Goal: Obtain resource: Obtain resource

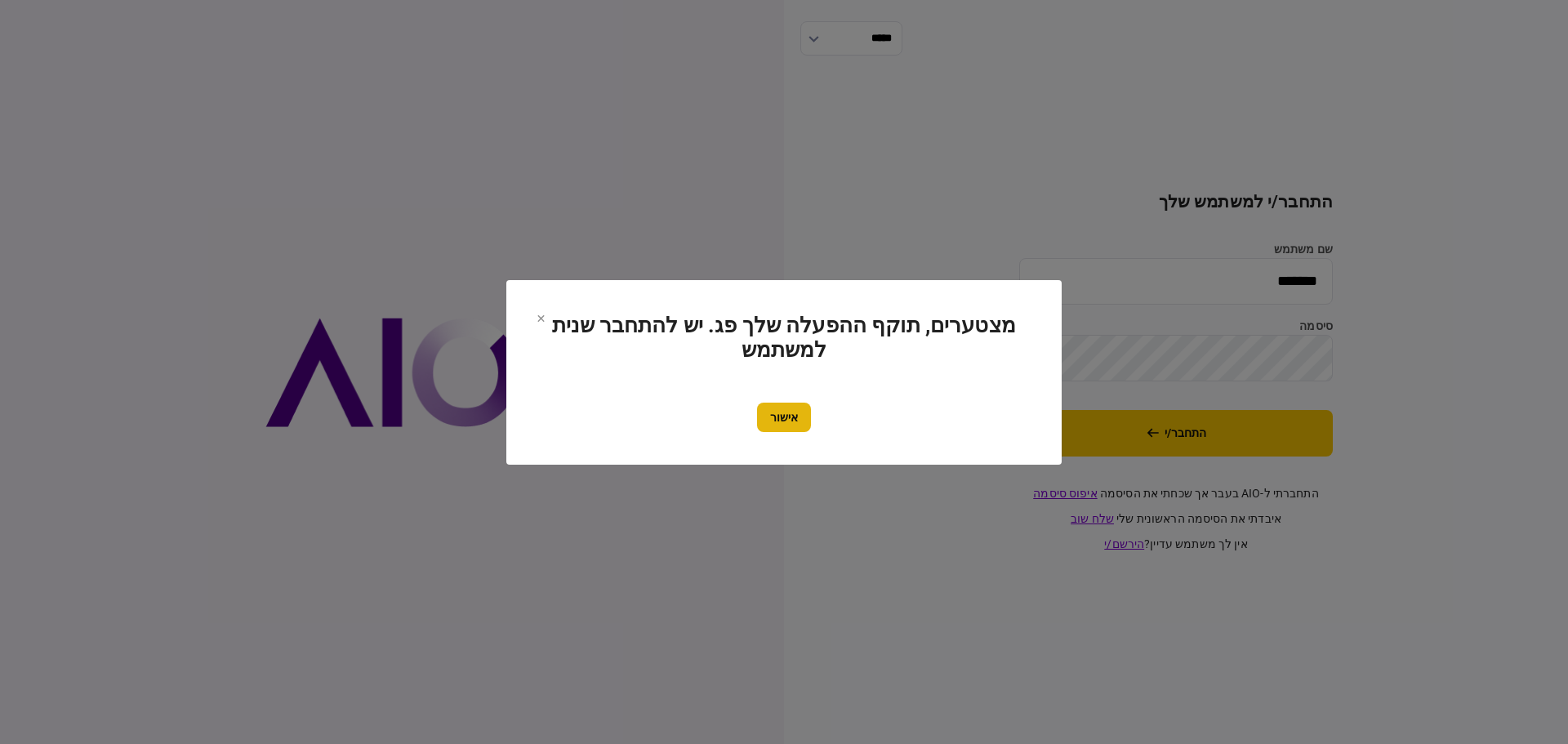
click at [788, 422] on button "אישור" at bounding box center [783, 417] width 54 height 30
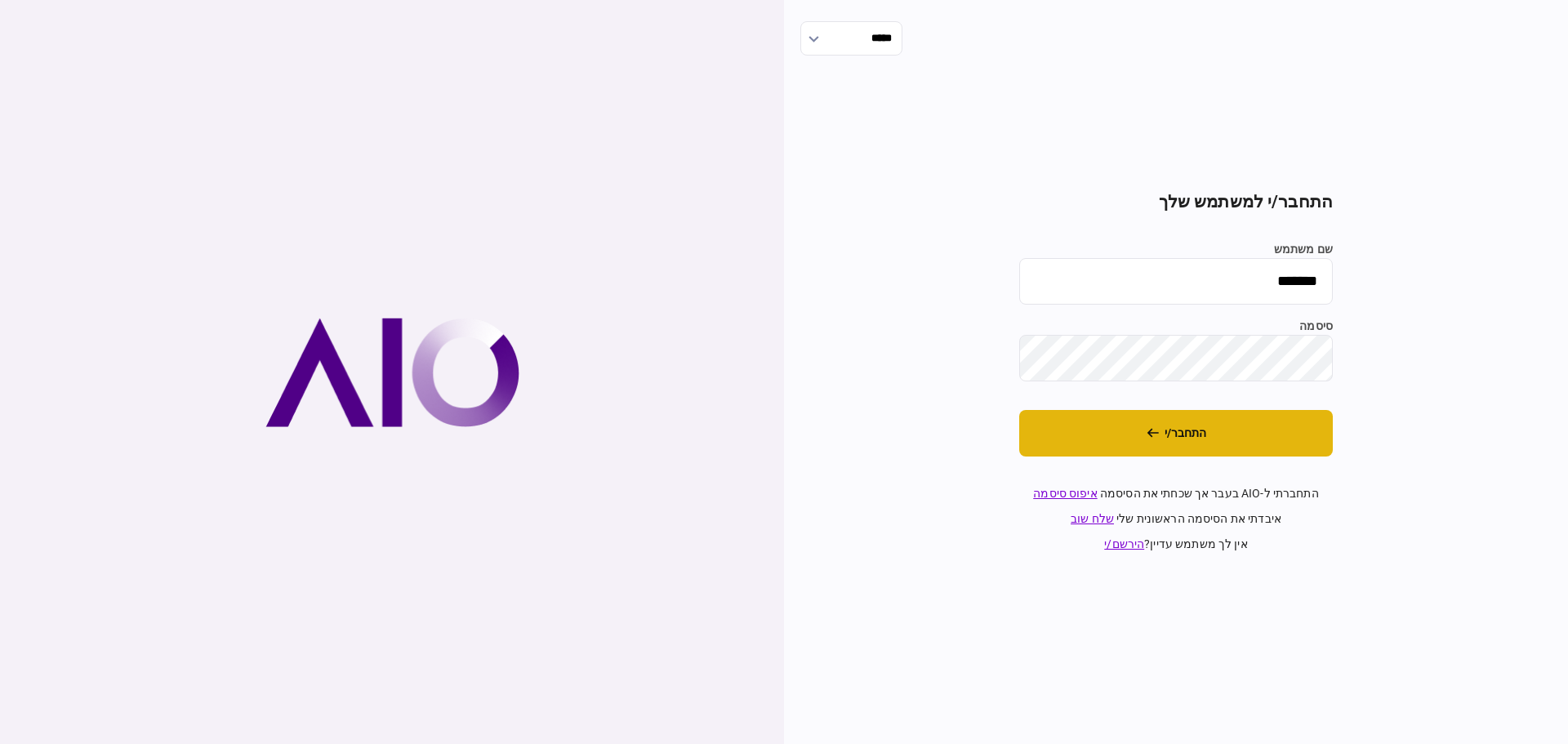
click at [1167, 425] on button "התחבר/י" at bounding box center [1176, 433] width 314 height 46
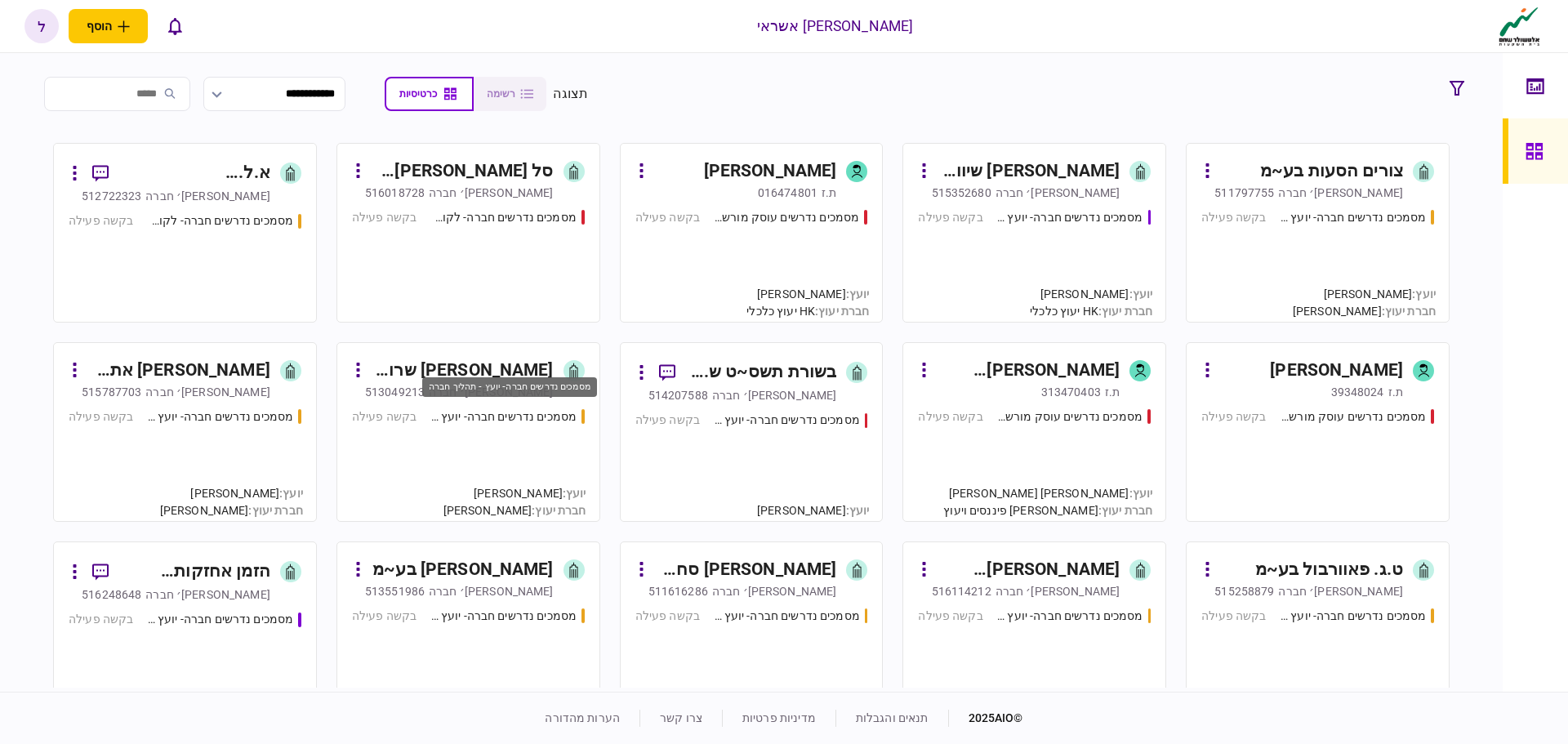
click at [535, 409] on div "מסמכים נדרשים חברה- יועץ - תהליך חברה" at bounding box center [503, 416] width 147 height 17
click at [513, 412] on div "מסמכים נדרשים חברה- יועץ - תהליך חברה" at bounding box center [503, 416] width 147 height 17
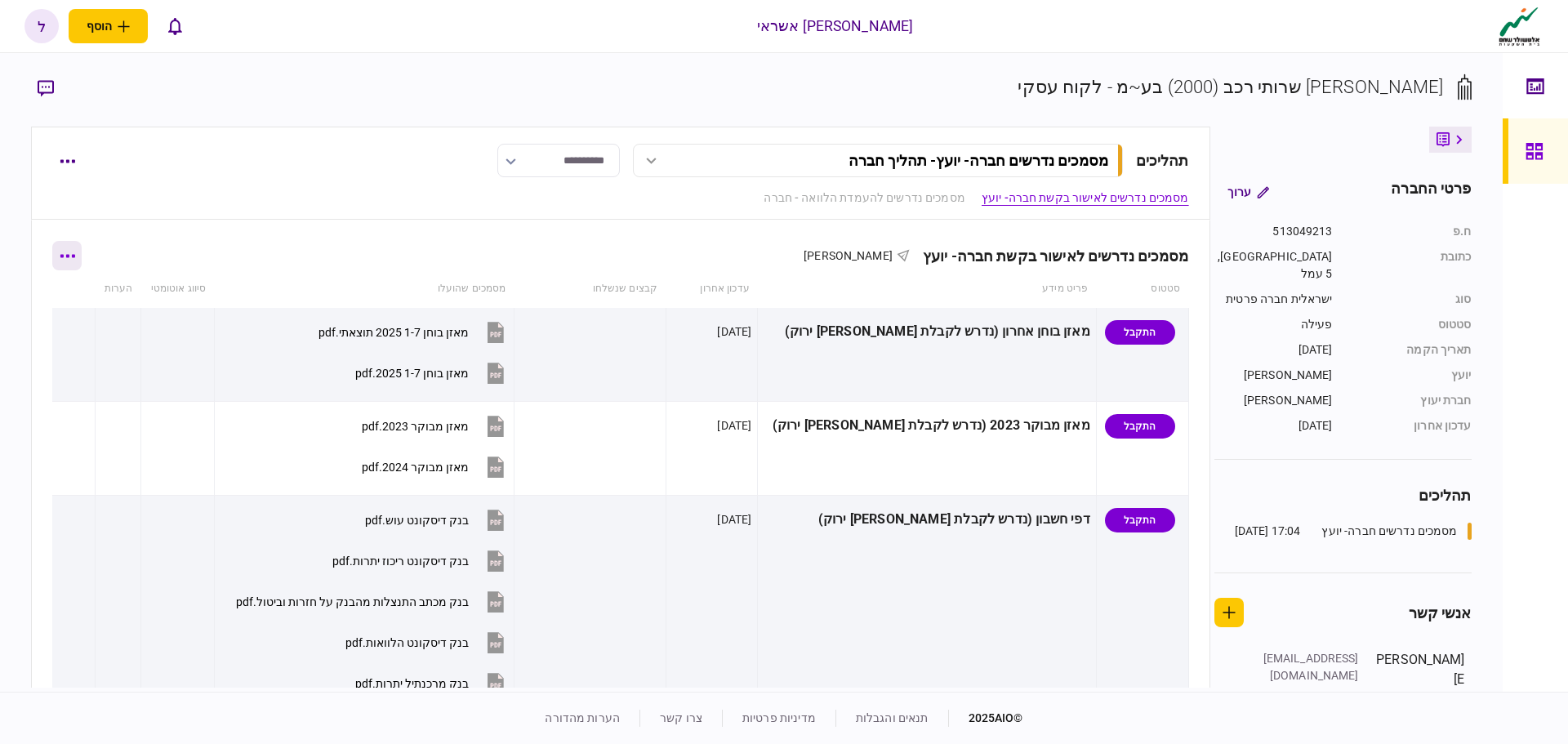
click at [71, 262] on button "button" at bounding box center [67, 256] width 30 height 30
click at [95, 366] on span "הורד מסמכים" at bounding box center [90, 360] width 75 height 20
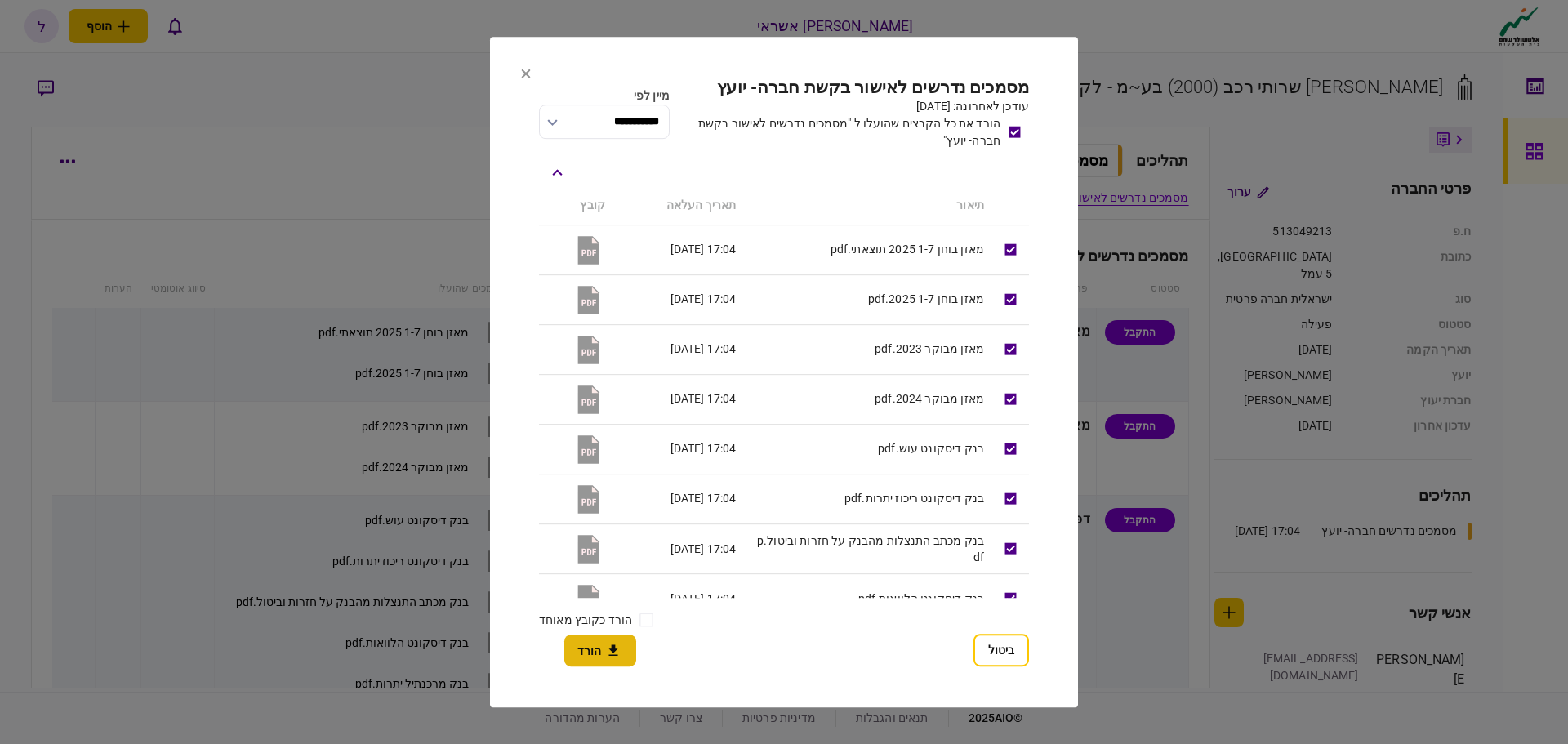
click at [610, 644] on icon "button" at bounding box center [613, 651] width 20 height 16
